Goal: Task Accomplishment & Management: Manage account settings

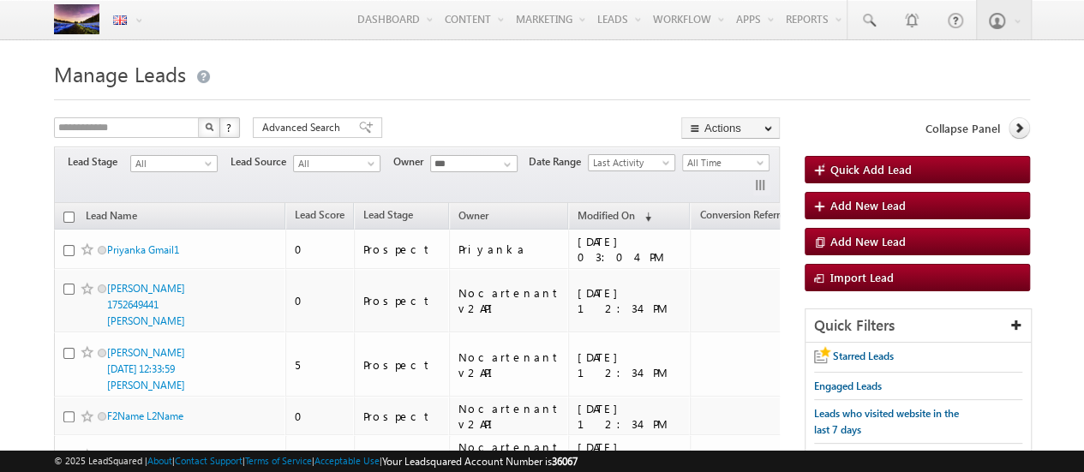
click at [578, 464] on span "36067" at bounding box center [565, 461] width 26 height 13
drag, startPoint x: 0, startPoint y: 0, endPoint x: 583, endPoint y: 464, distance: 744.8
click at [578, 464] on span "36067" at bounding box center [565, 461] width 26 height 13
copy span "36067"
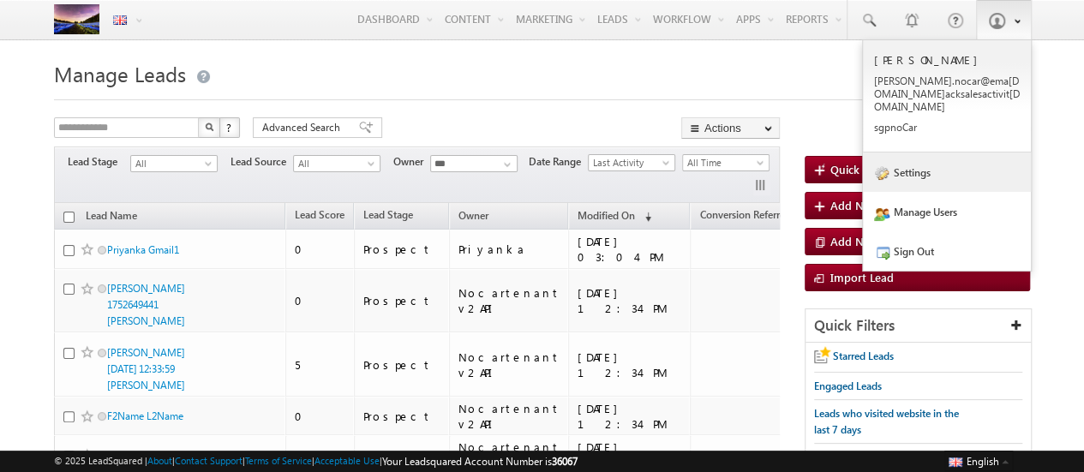
click at [909, 163] on link "Settings" at bounding box center [947, 172] width 168 height 39
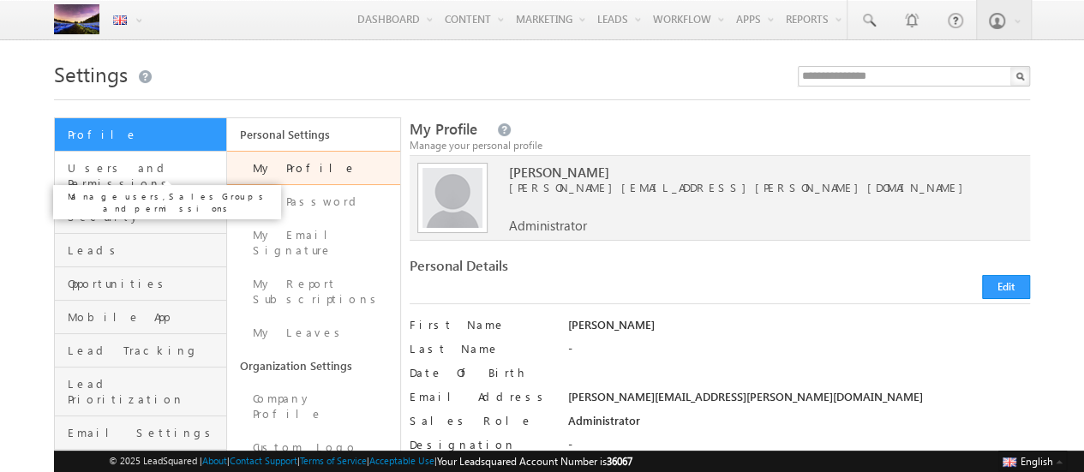
click at [132, 165] on span "Users and Permissions" at bounding box center [145, 175] width 154 height 31
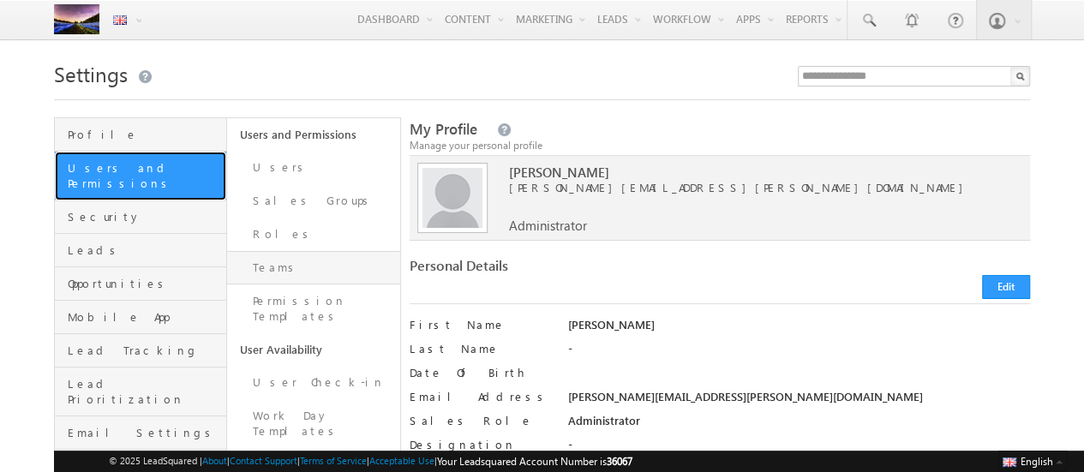
scroll to position [158, 0]
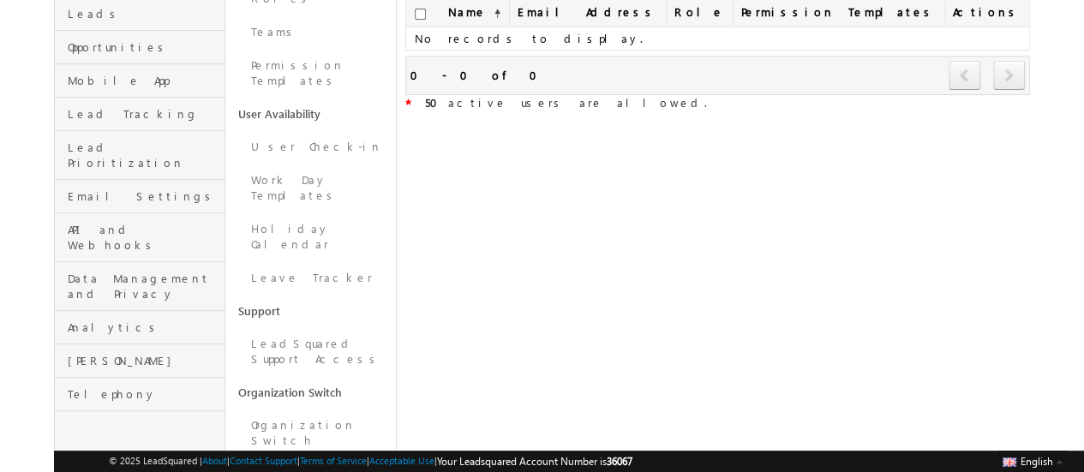
scroll to position [290, 0]
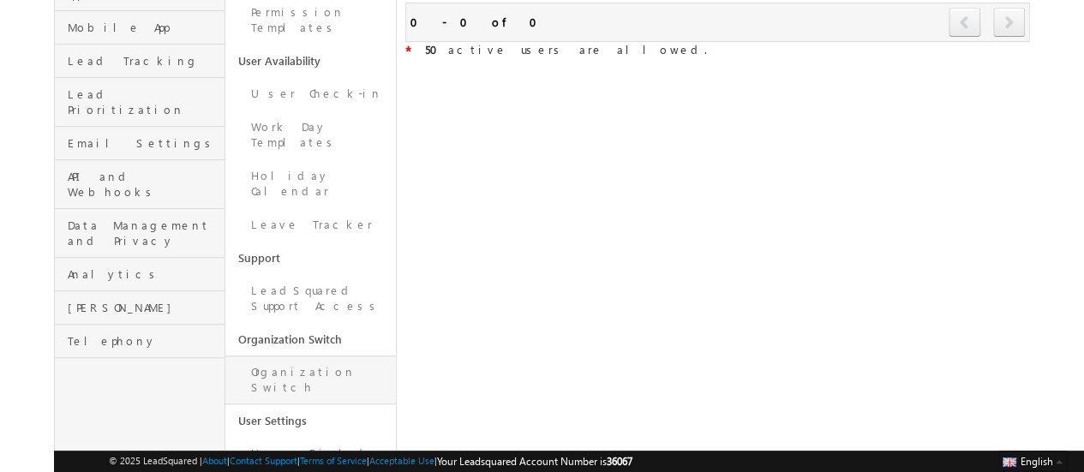
click at [312, 356] on link "Organization Switch" at bounding box center [310, 380] width 171 height 49
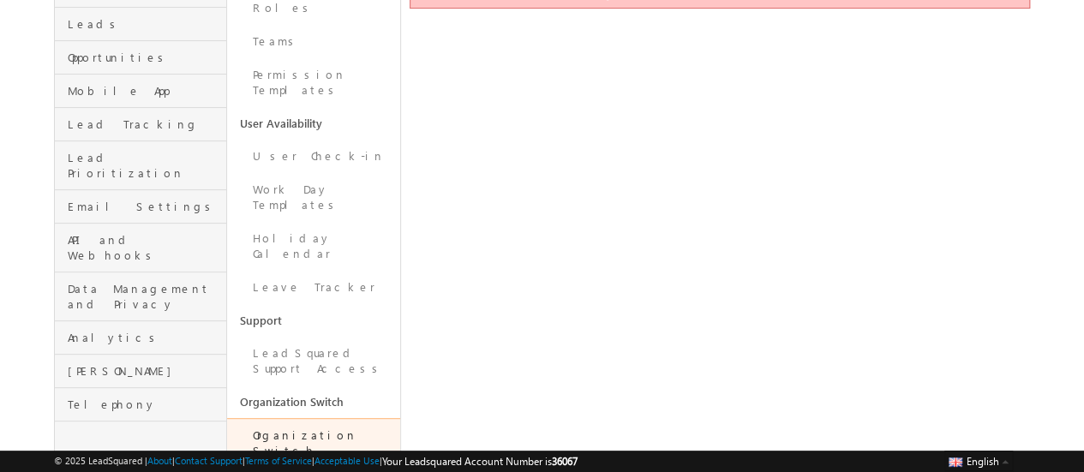
scroll to position [234, 0]
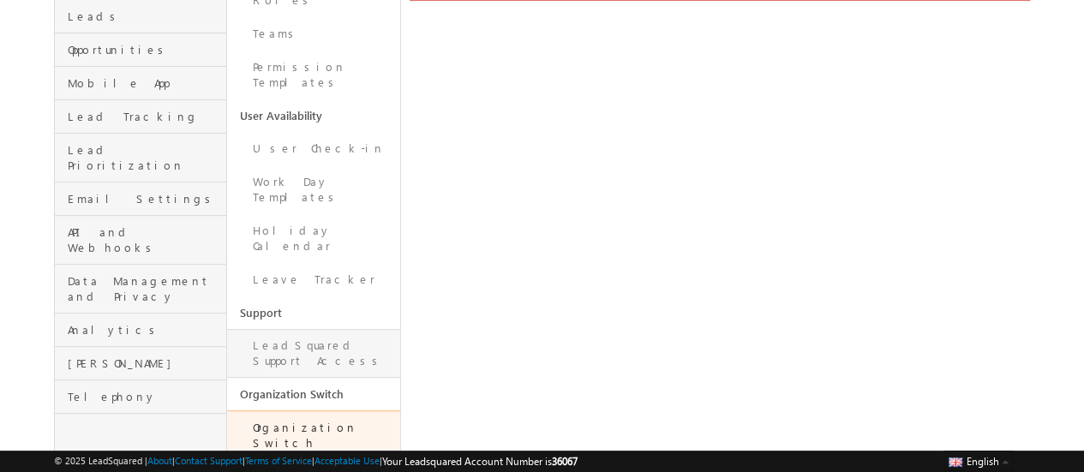
click at [315, 329] on link "LeadSquared Support Access" at bounding box center [313, 353] width 172 height 49
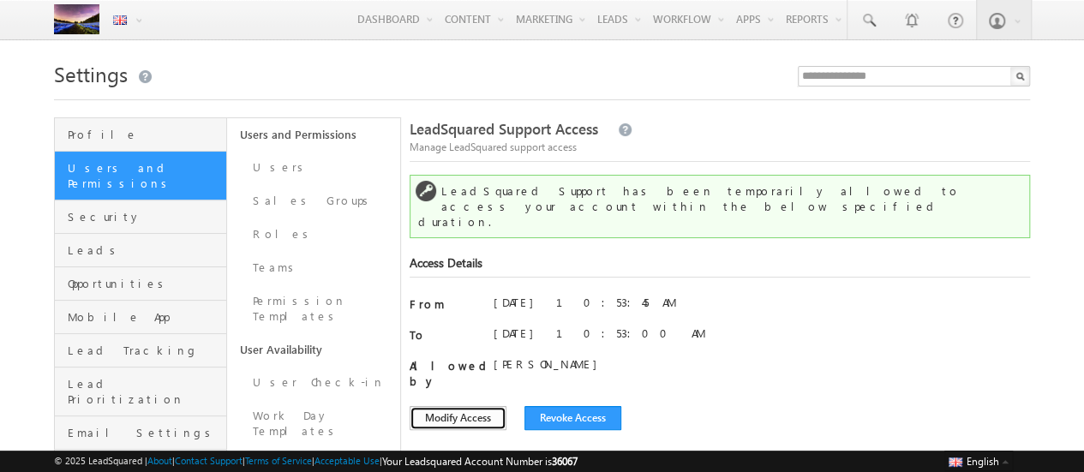
click at [485, 406] on button "Modify Access" at bounding box center [458, 418] width 97 height 24
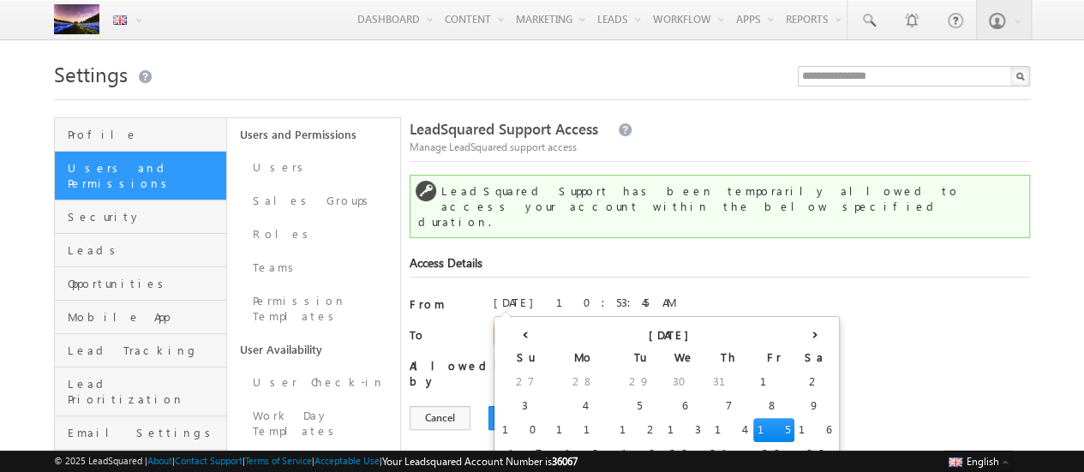
click at [566, 326] on input "**********" at bounding box center [547, 336] width 107 height 21
click at [795, 424] on td "16" at bounding box center [815, 430] width 41 height 24
type input "**********"
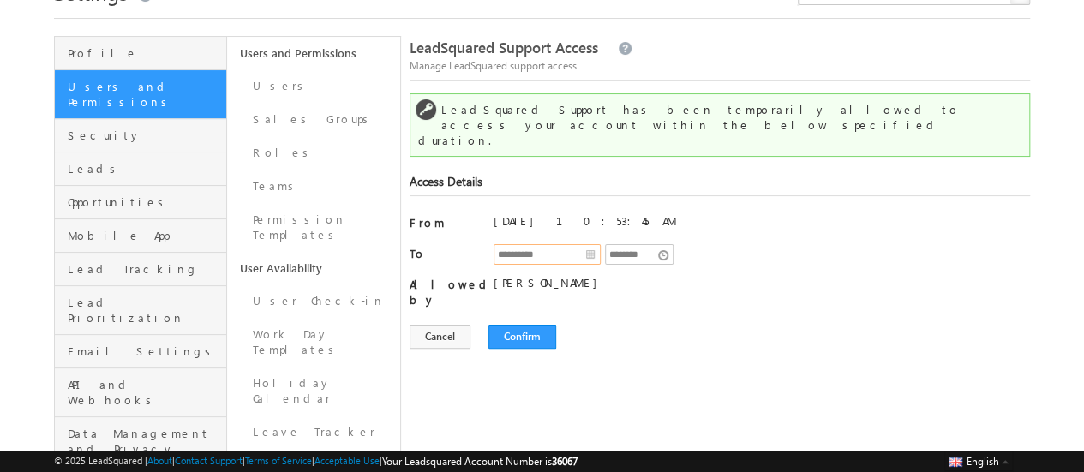
scroll to position [82, 0]
click at [511, 324] on button "Confirm" at bounding box center [523, 336] width 68 height 24
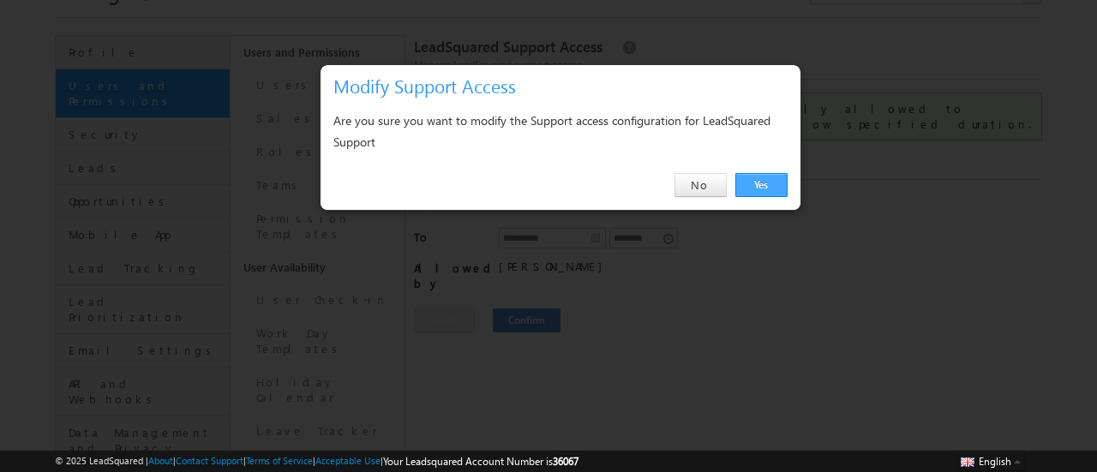
click at [771, 191] on link "Yes" at bounding box center [761, 185] width 52 height 24
